Goal: Task Accomplishment & Management: Manage account settings

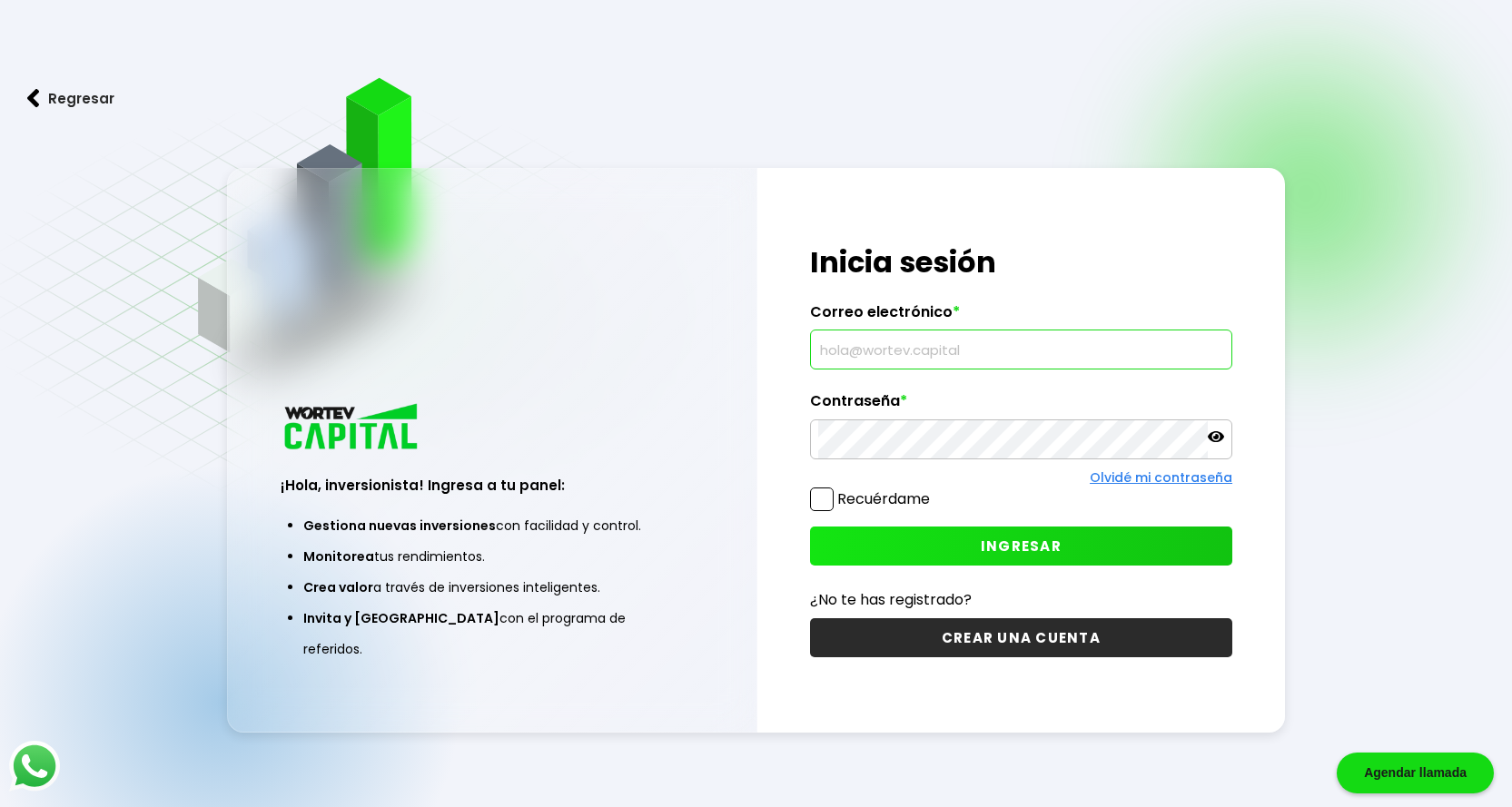
click at [883, 361] on input "text" at bounding box center [1022, 349] width 406 height 38
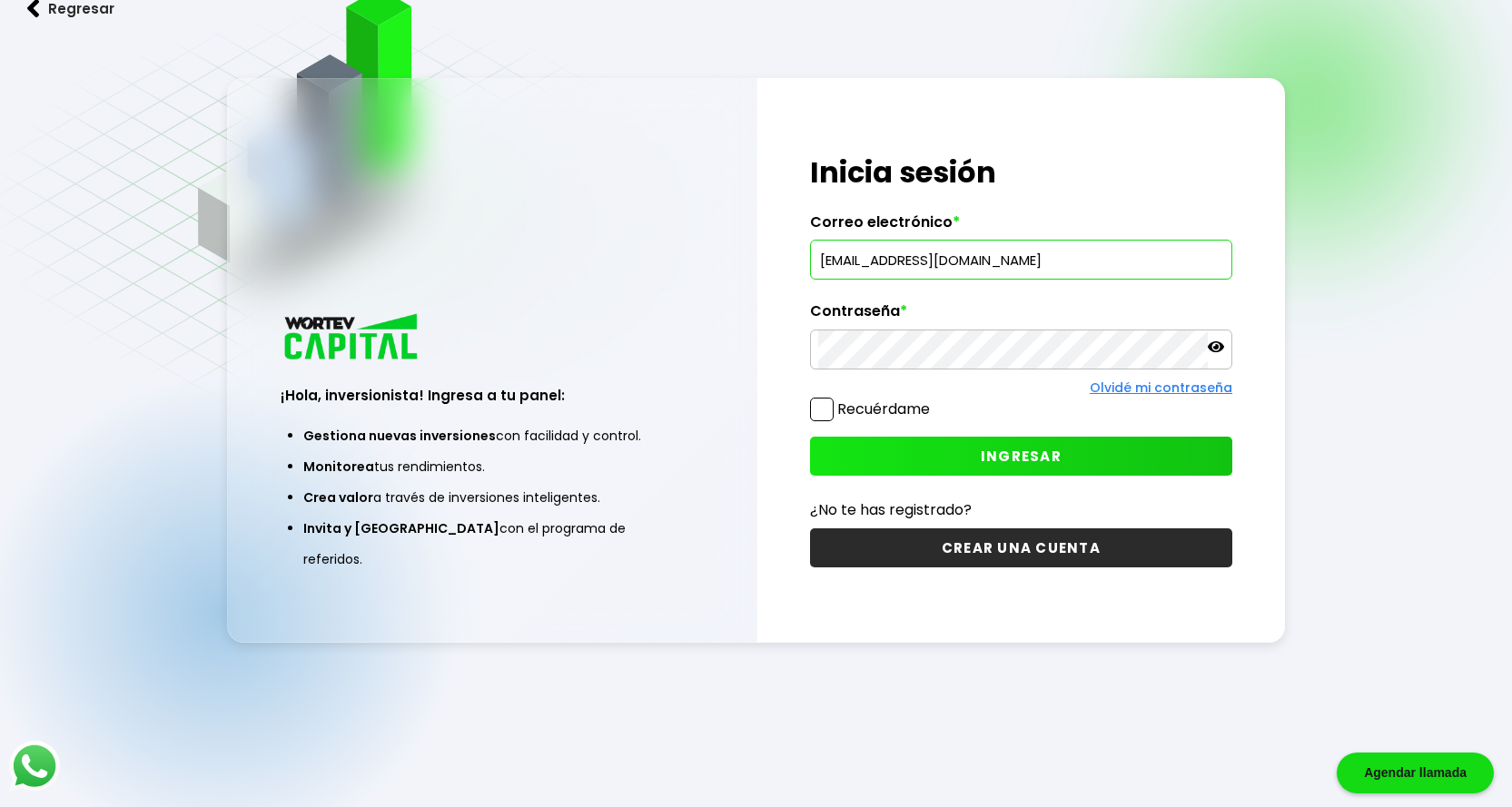
scroll to position [91, 0]
type input "[EMAIL_ADDRESS][DOMAIN_NAME]"
click at [875, 460] on button "INGRESAR" at bounding box center [1021, 455] width 422 height 39
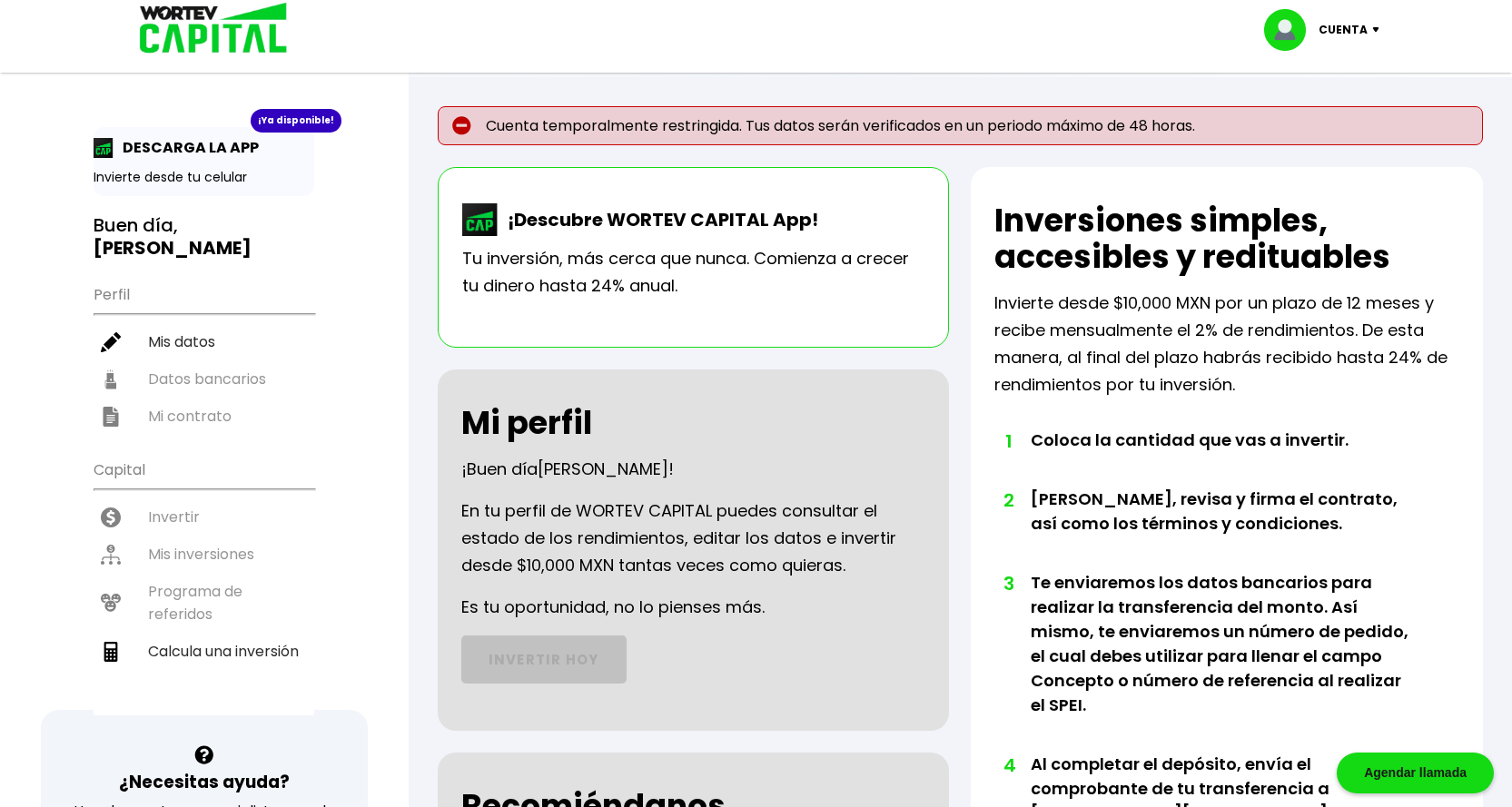
scroll to position [91, 0]
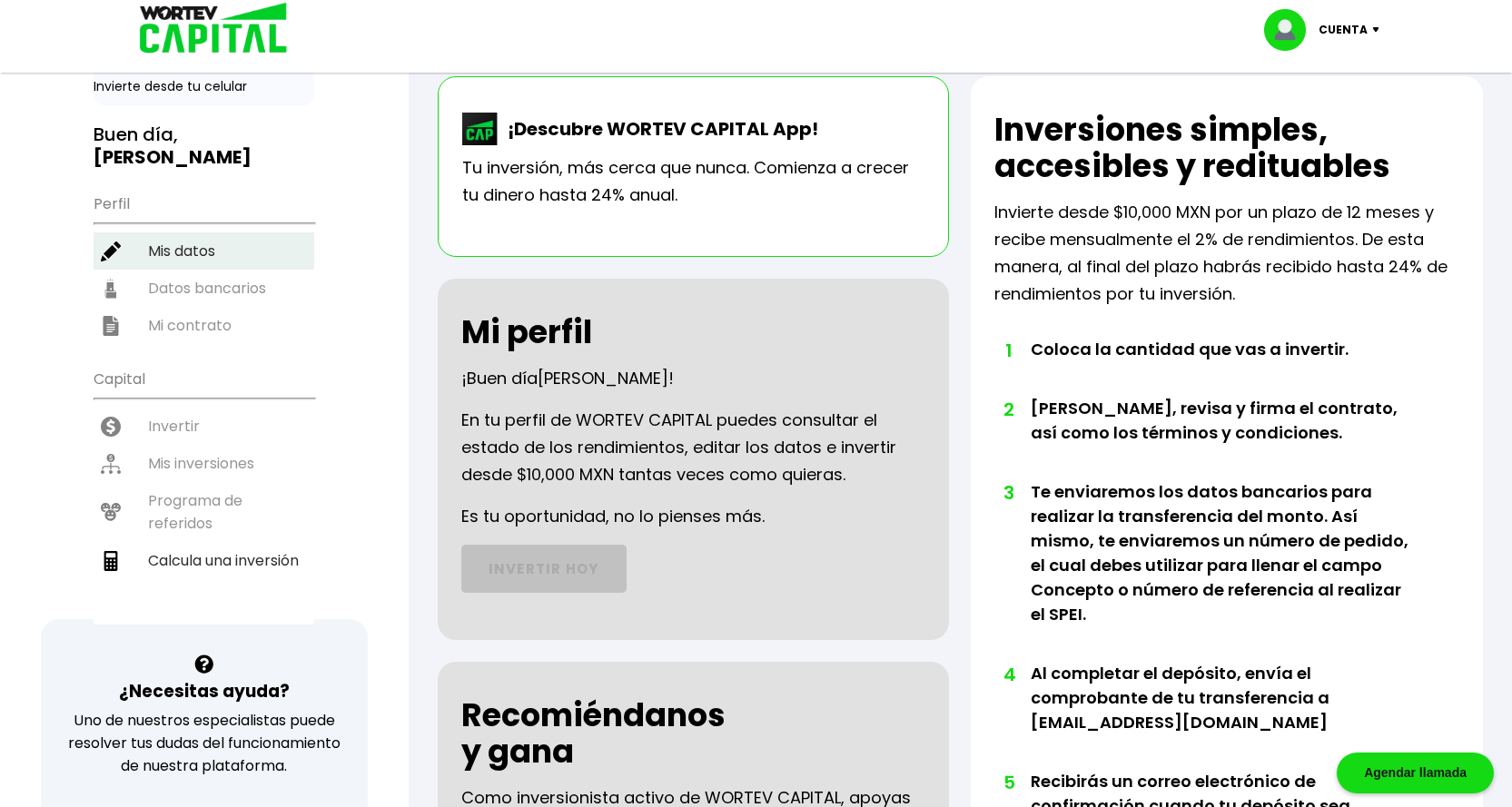
click at [177, 233] on li "Mis datos" at bounding box center [204, 251] width 220 height 37
select select "Hombre"
select select "Bachillerato"
select select "DF"
select select "Banamex"
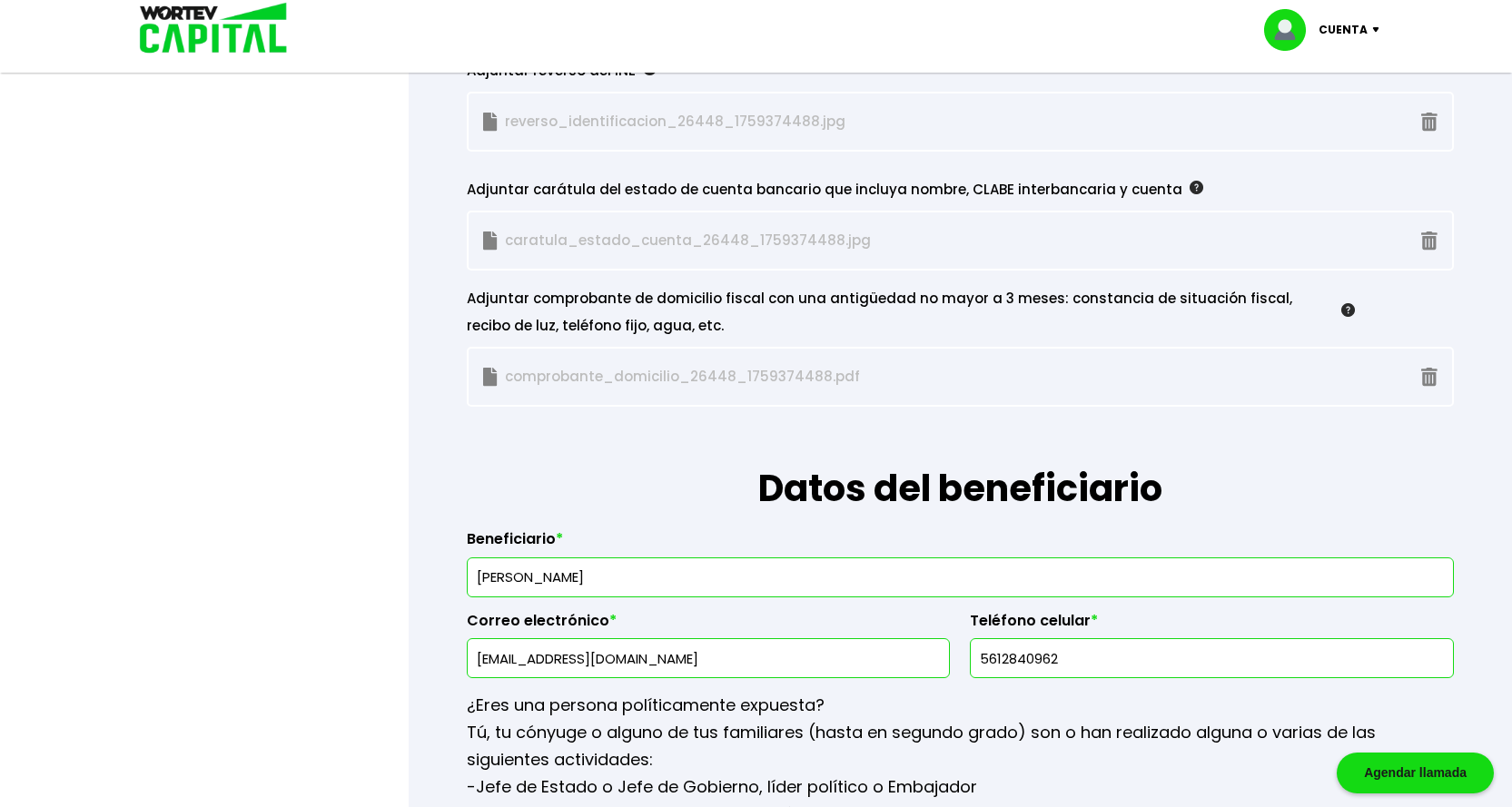
scroll to position [1725, 0]
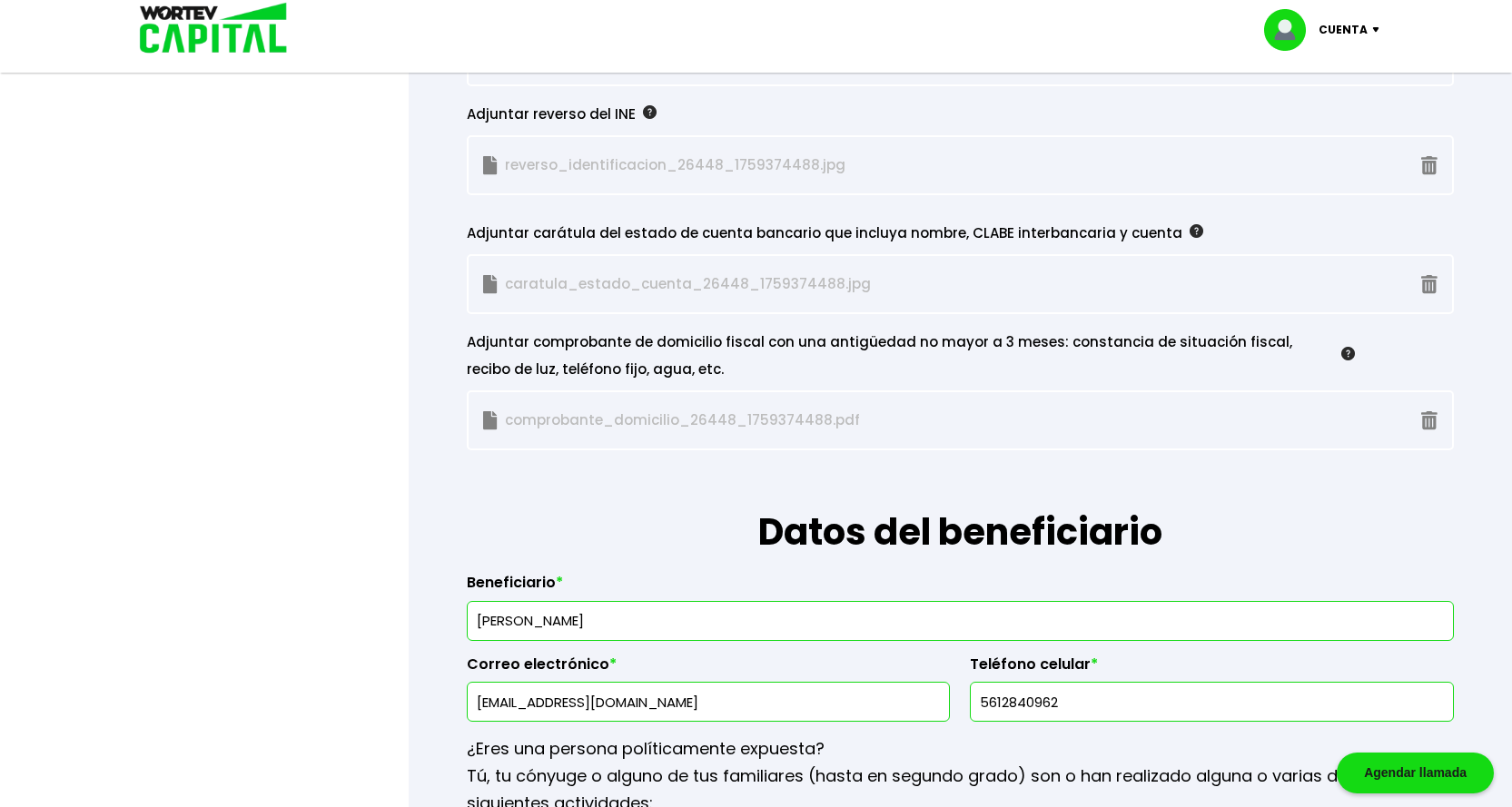
click at [1189, 232] on img at bounding box center [1196, 231] width 13 height 13
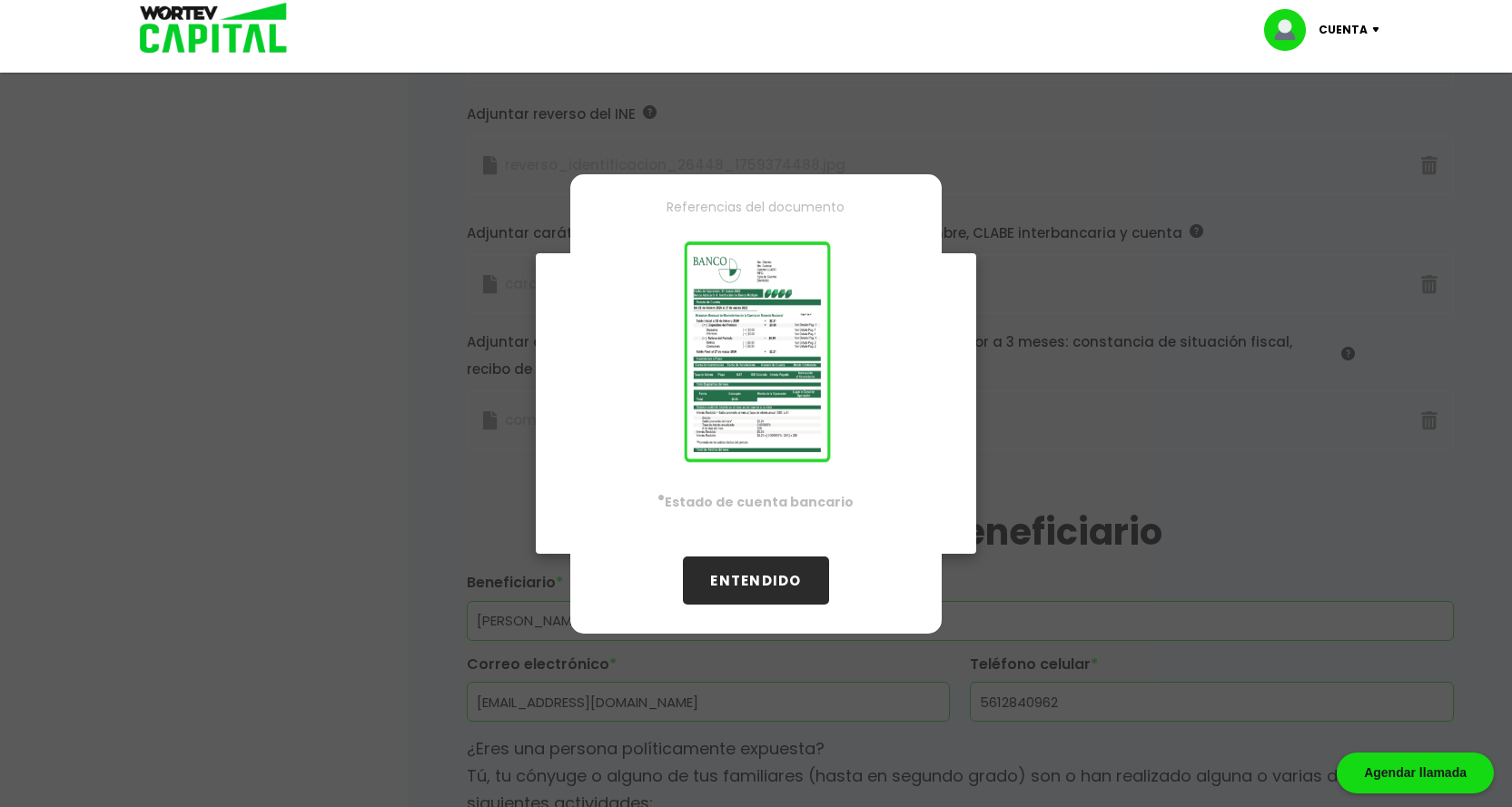
click at [736, 387] on img at bounding box center [756, 352] width 312 height 236
click at [800, 579] on button "ENTENDIDO" at bounding box center [756, 580] width 146 height 48
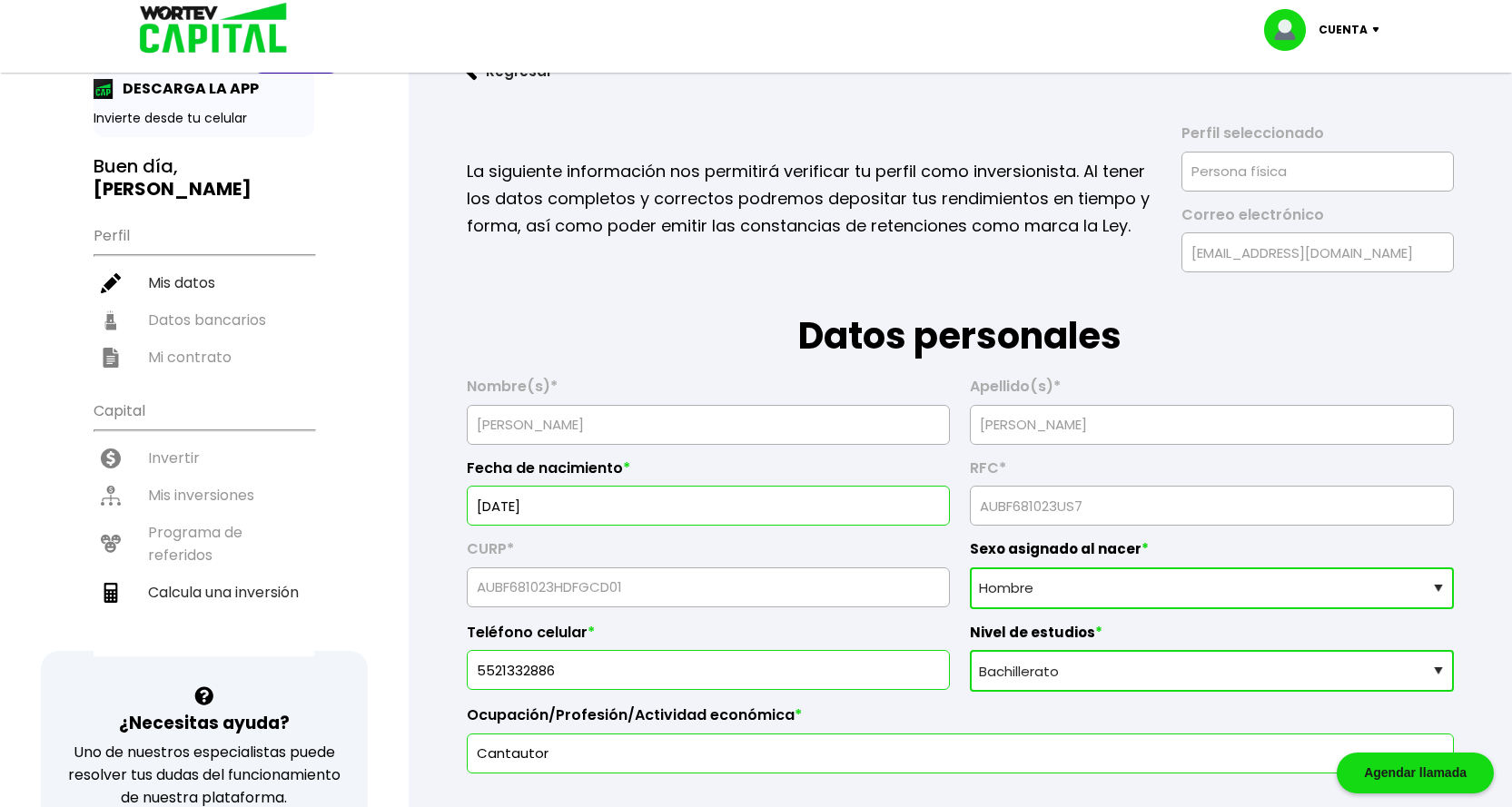
scroll to position [91, 0]
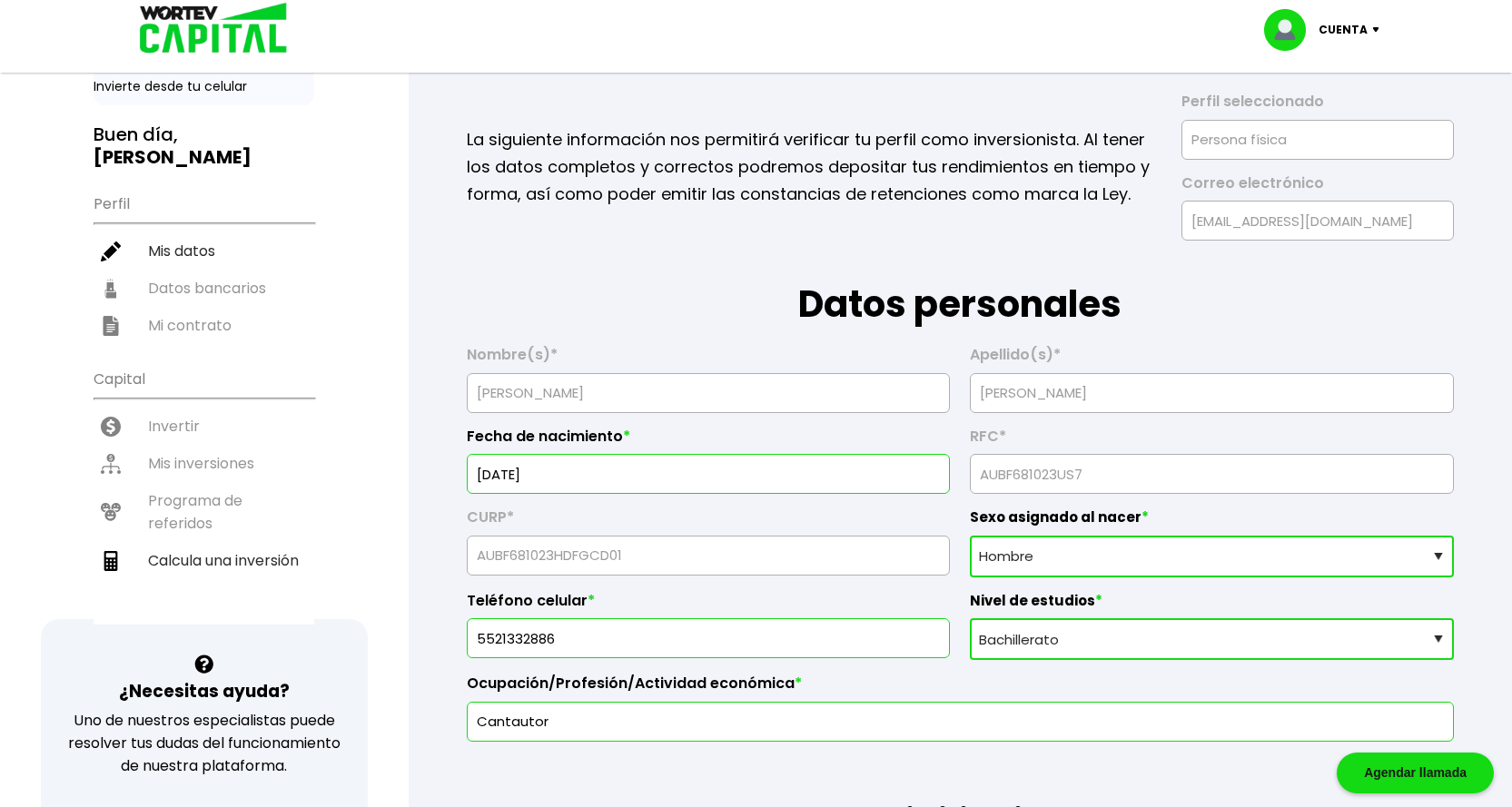
click at [1365, 30] on p "Cuenta" at bounding box center [1343, 30] width 49 height 27
click at [1298, 123] on li "Cerrar sesión" at bounding box center [1324, 121] width 146 height 37
